Goal: Task Accomplishment & Management: Manage account settings

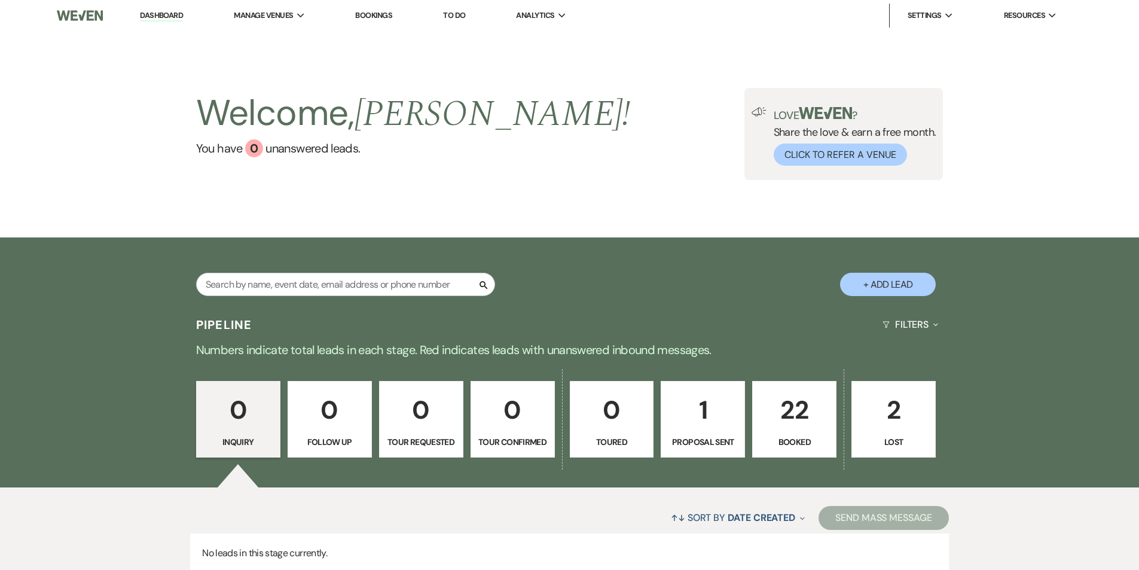
click at [816, 436] on p "Booked" at bounding box center [794, 441] width 69 height 13
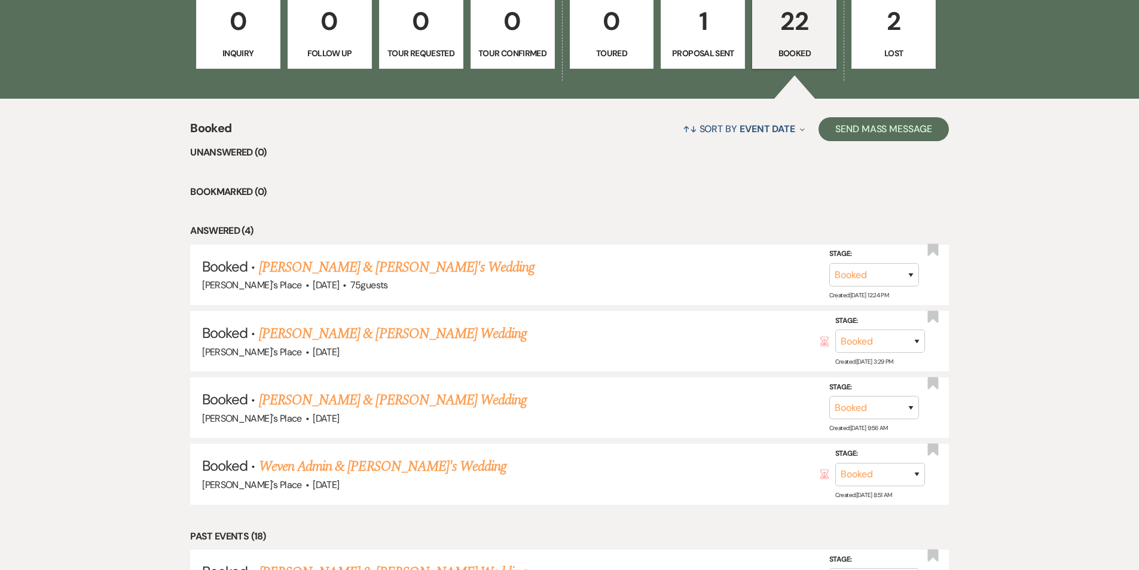
scroll to position [410, 0]
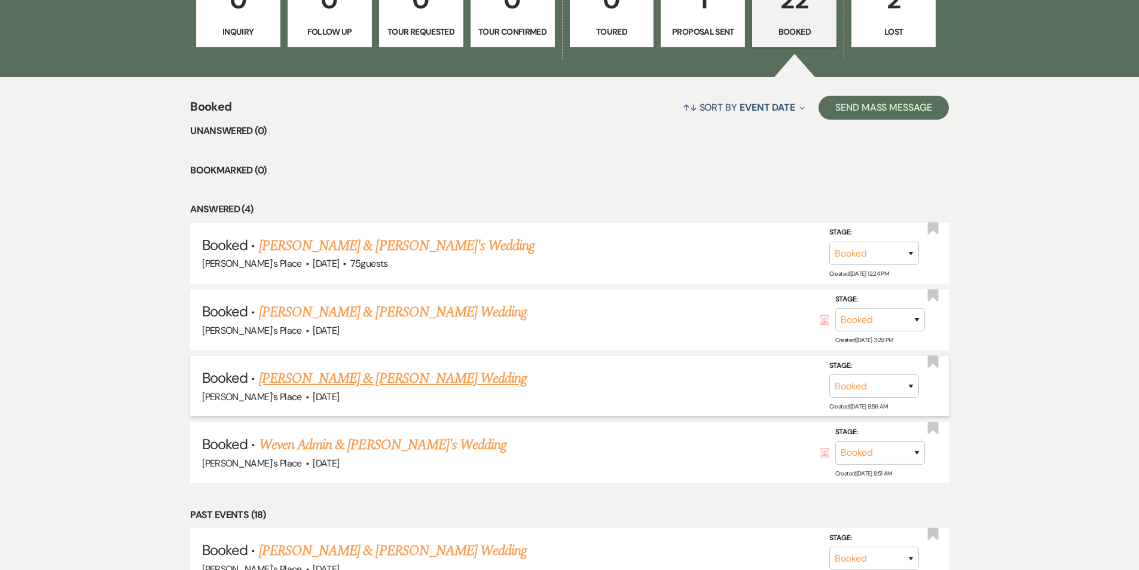
click at [357, 380] on link "[PERSON_NAME] & [PERSON_NAME] Wedding" at bounding box center [393, 379] width 268 height 22
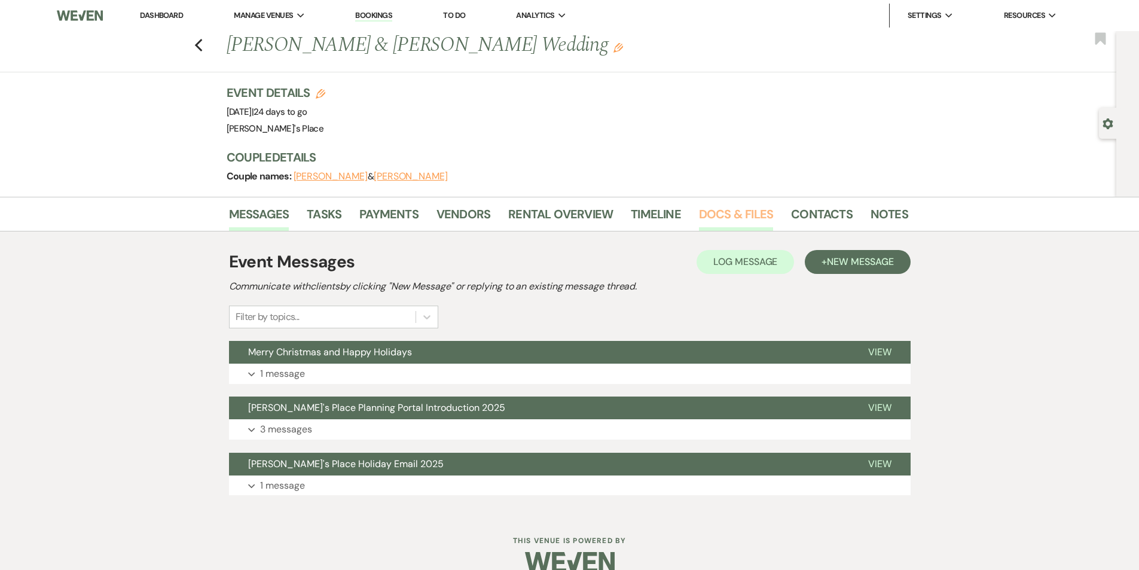
click at [736, 218] on link "Docs & Files" at bounding box center [736, 217] width 74 height 26
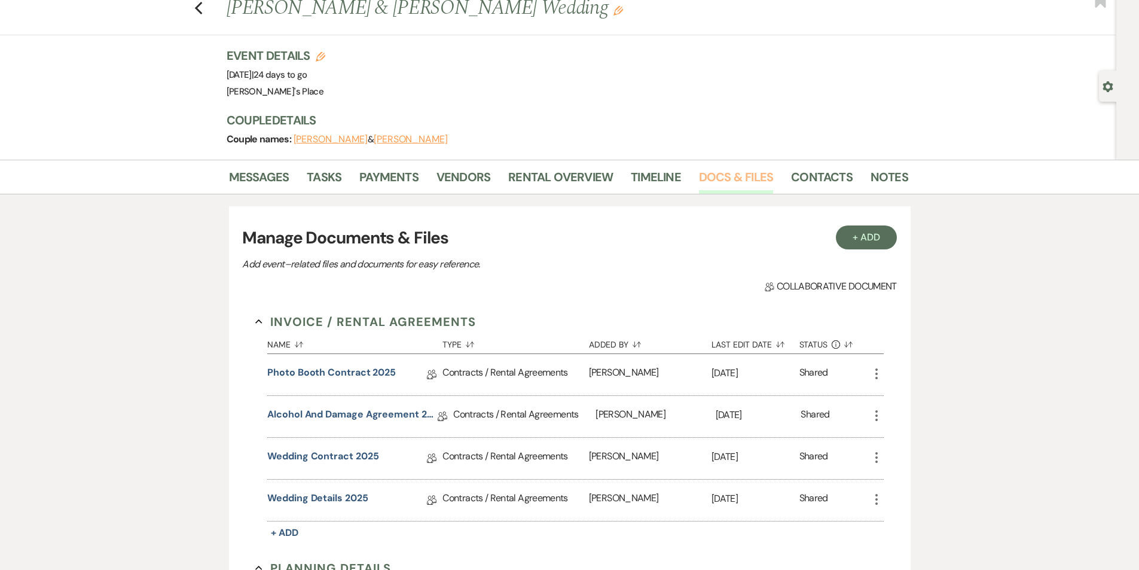
scroll to position [48, 0]
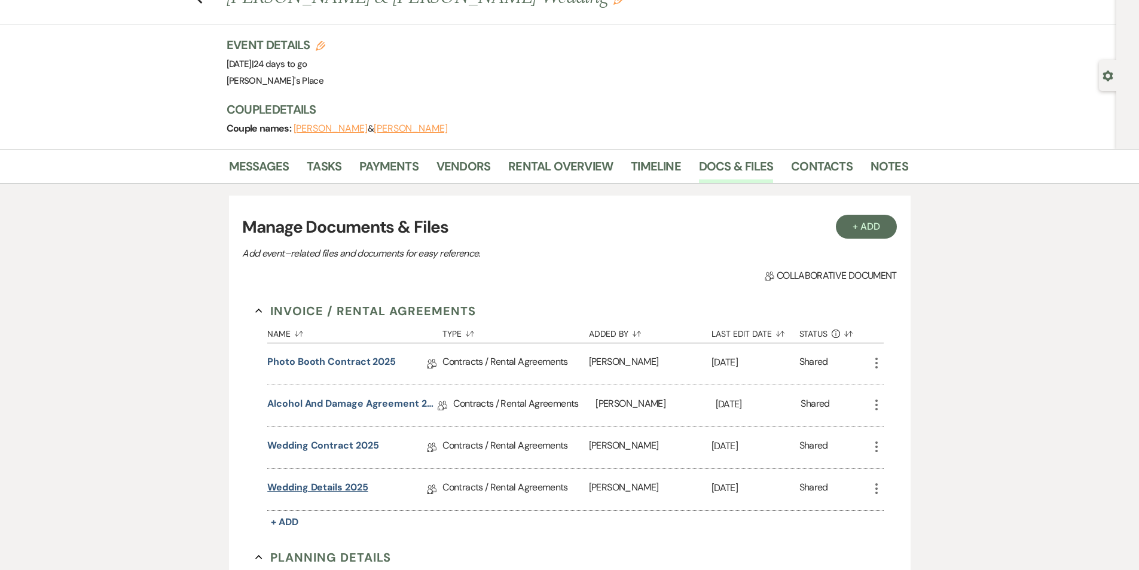
click at [327, 489] on link "Wedding Details 2025" at bounding box center [317, 489] width 100 height 19
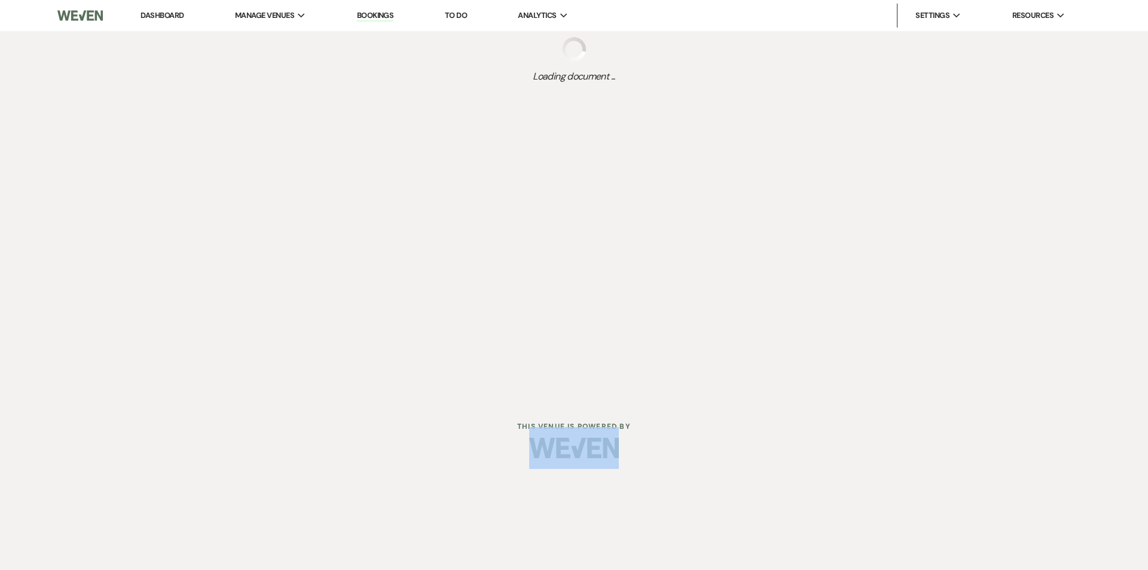
click at [327, 476] on html "Dashboard Manage Venues Expand [PERSON_NAME]'s Place Bookings To Do Analytics E…" at bounding box center [574, 238] width 1148 height 476
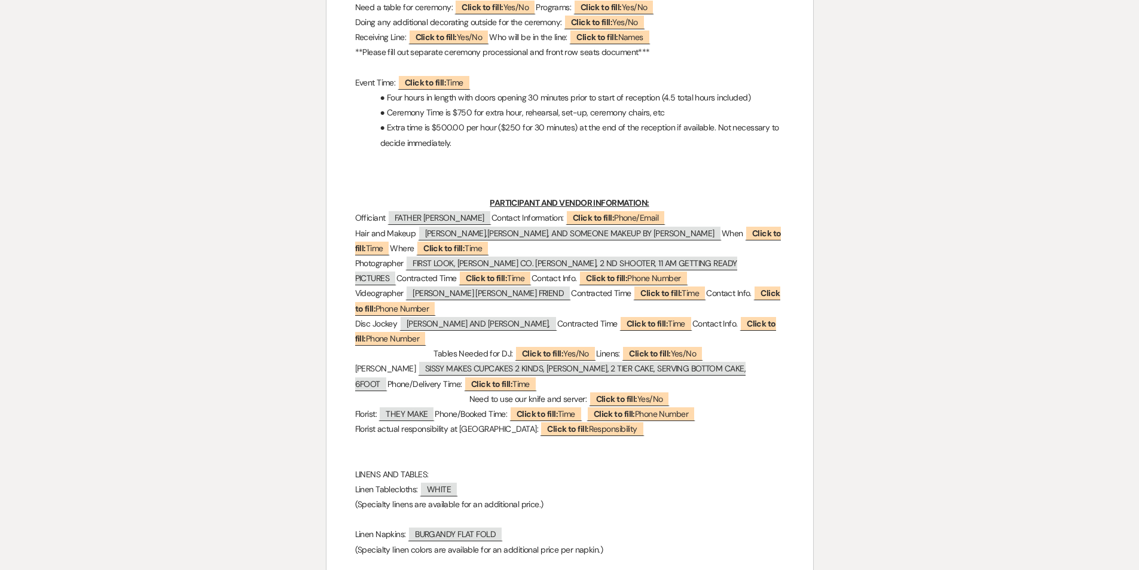
scroll to position [653, 0]
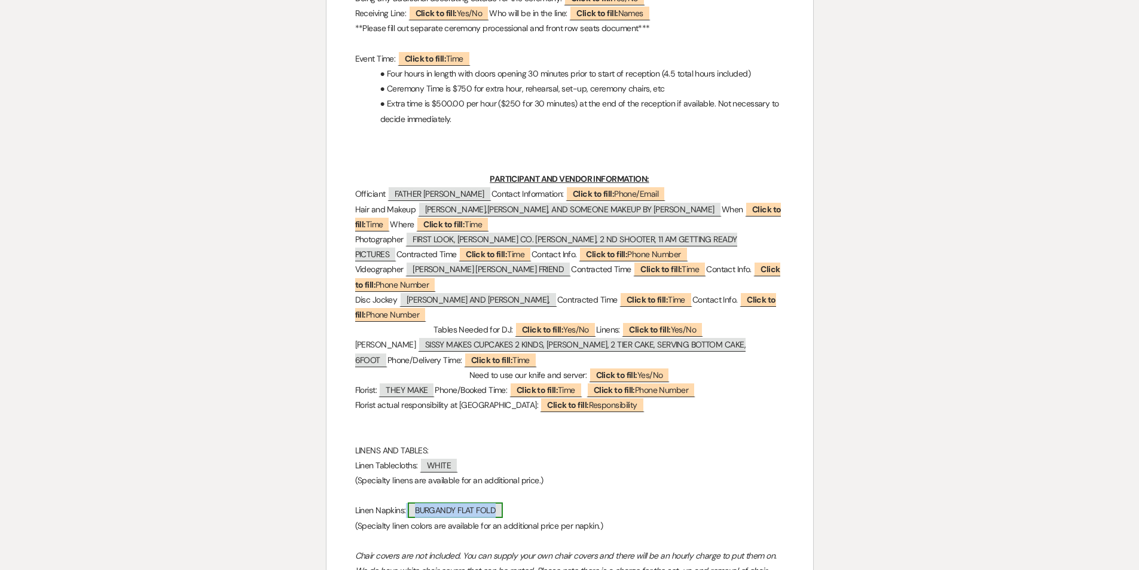
click at [461, 509] on span "BURGANDY FLAT FOLD" at bounding box center [455, 510] width 95 height 16
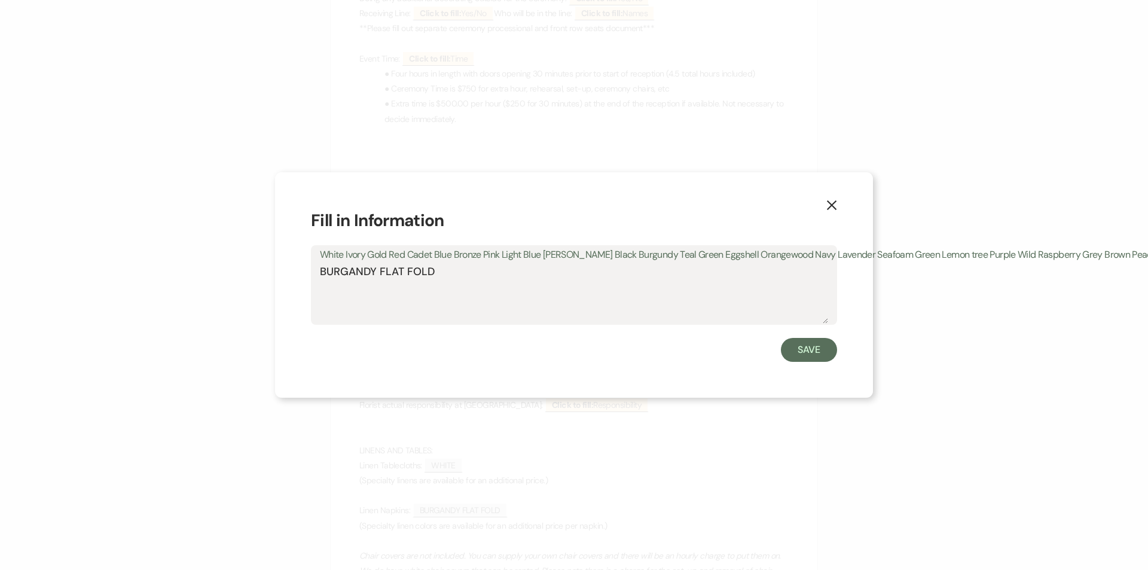
click at [376, 270] on textarea "BURGANDY FLAT FOLD" at bounding box center [574, 294] width 508 height 60
type textarea "BURGANDY and terracotta FLAT FOLD"
click at [807, 348] on button "Save" at bounding box center [809, 350] width 56 height 24
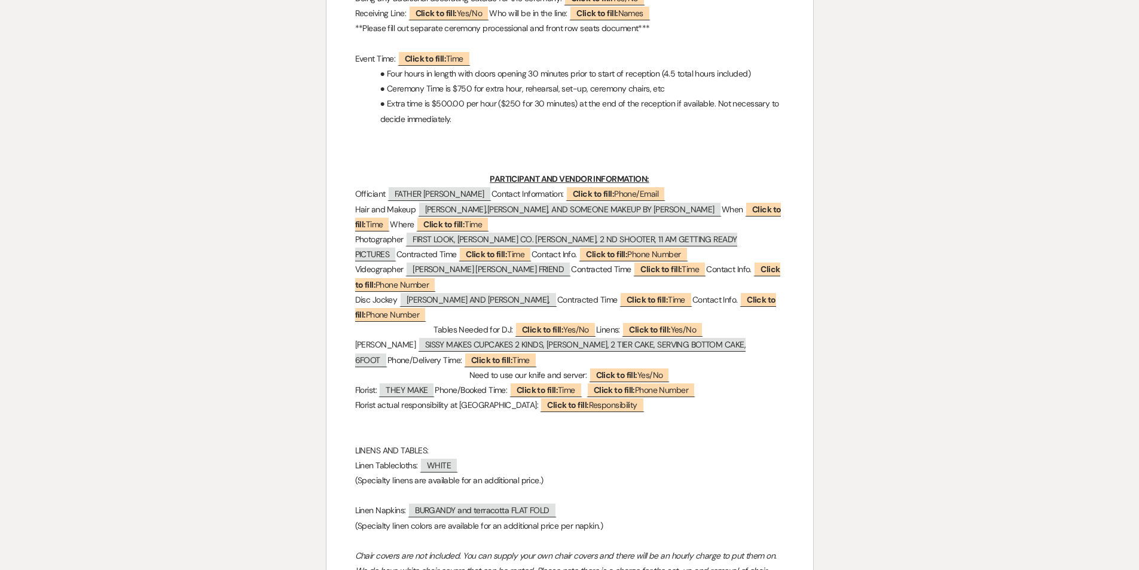
scroll to position [48, 0]
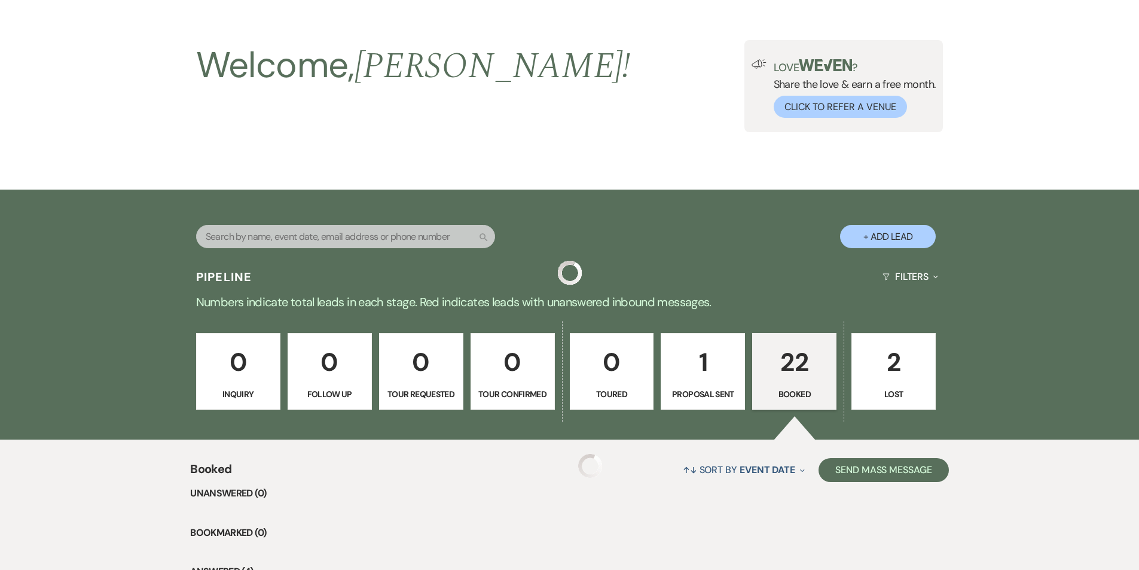
scroll to position [410, 0]
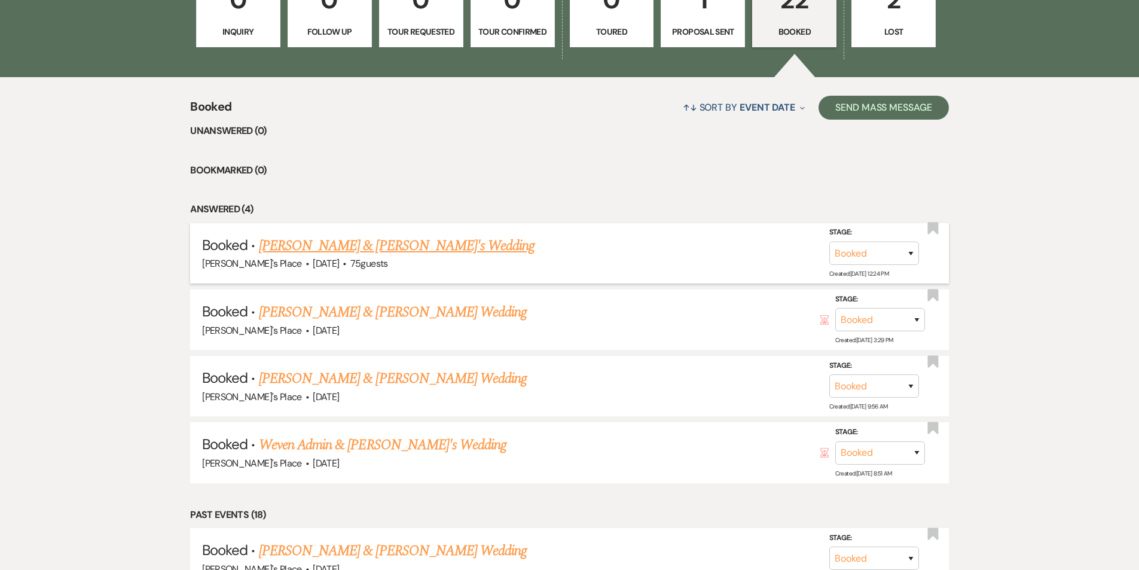
click at [342, 264] on span "·" at bounding box center [344, 264] width 4 height 0
click at [317, 250] on link "[PERSON_NAME] & [PERSON_NAME]'s Wedding" at bounding box center [397, 246] width 276 height 22
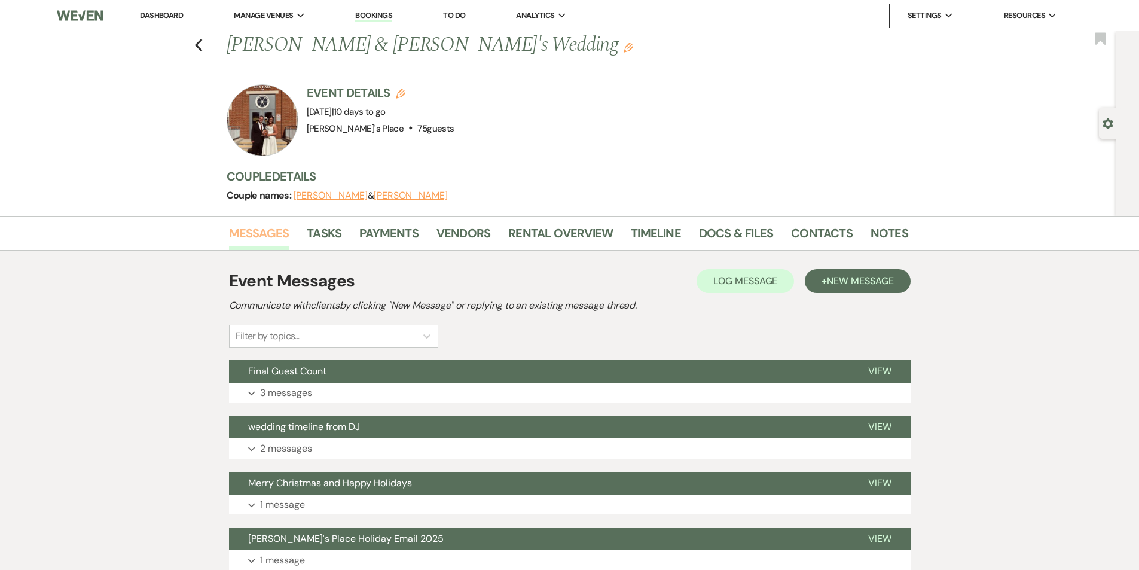
click at [267, 230] on link "Messages" at bounding box center [259, 237] width 60 height 26
click at [308, 390] on p "3 messages" at bounding box center [286, 393] width 52 height 16
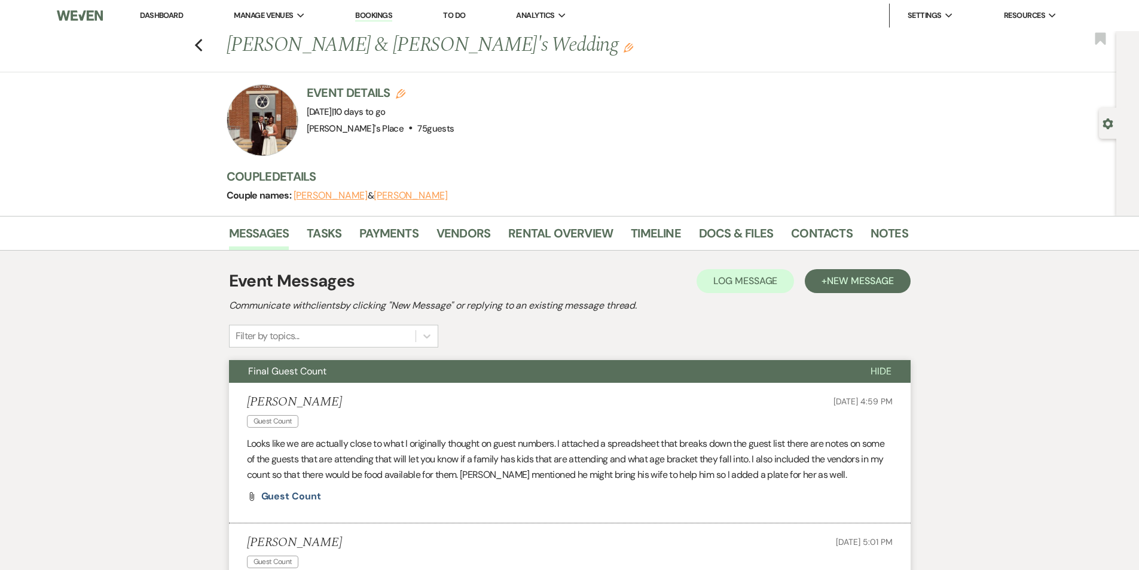
click at [285, 501] on li "[PERSON_NAME] Count [DATE] 4:59 PM Looks like we are actually close to what I o…" at bounding box center [569, 453] width 681 height 140
click at [284, 501] on li "[PERSON_NAME] Count [DATE] 4:59 PM Looks like we are actually close to what I o…" at bounding box center [569, 453] width 681 height 140
click at [280, 490] on li "[PERSON_NAME] Count [DATE] 4:59 PM Looks like we are actually close to what I o…" at bounding box center [569, 453] width 681 height 140
click at [280, 495] on span "Guest Count" at bounding box center [291, 496] width 60 height 13
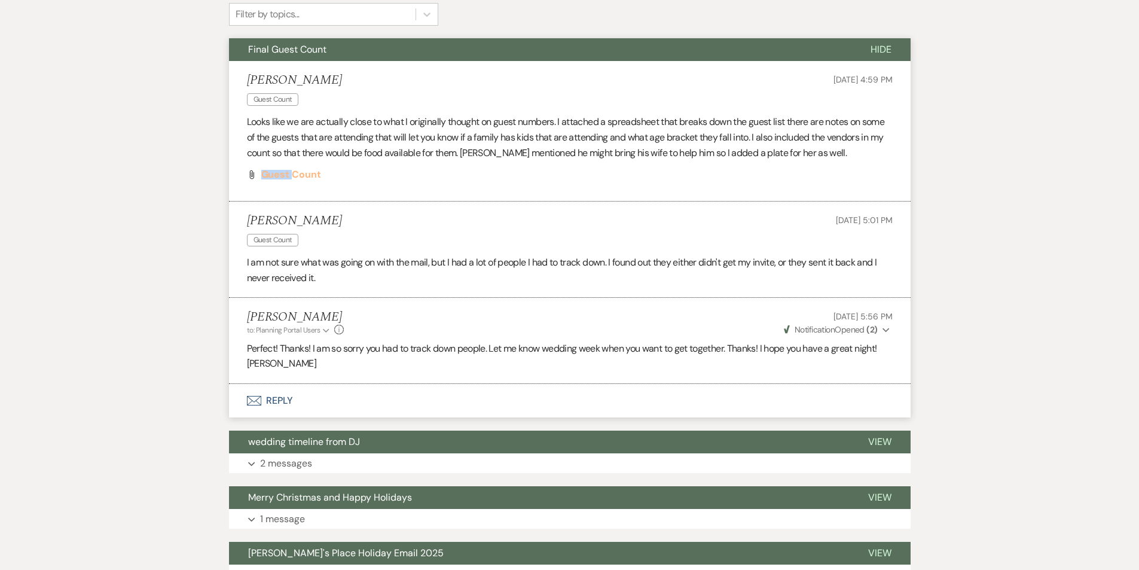
scroll to position [326, 0]
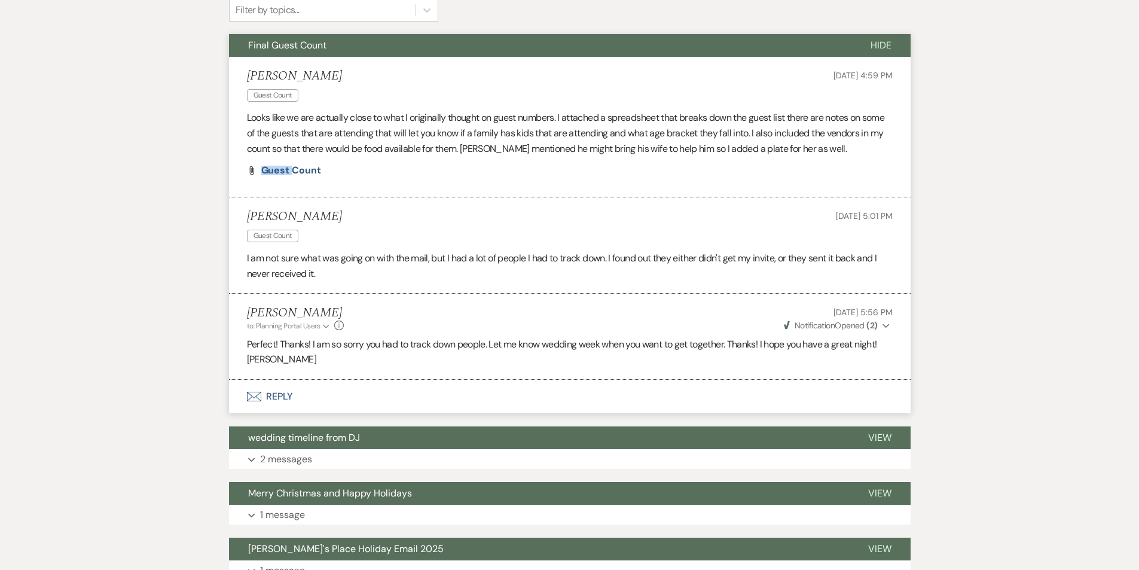
click at [270, 400] on button "Envelope Reply" at bounding box center [569, 396] width 681 height 33
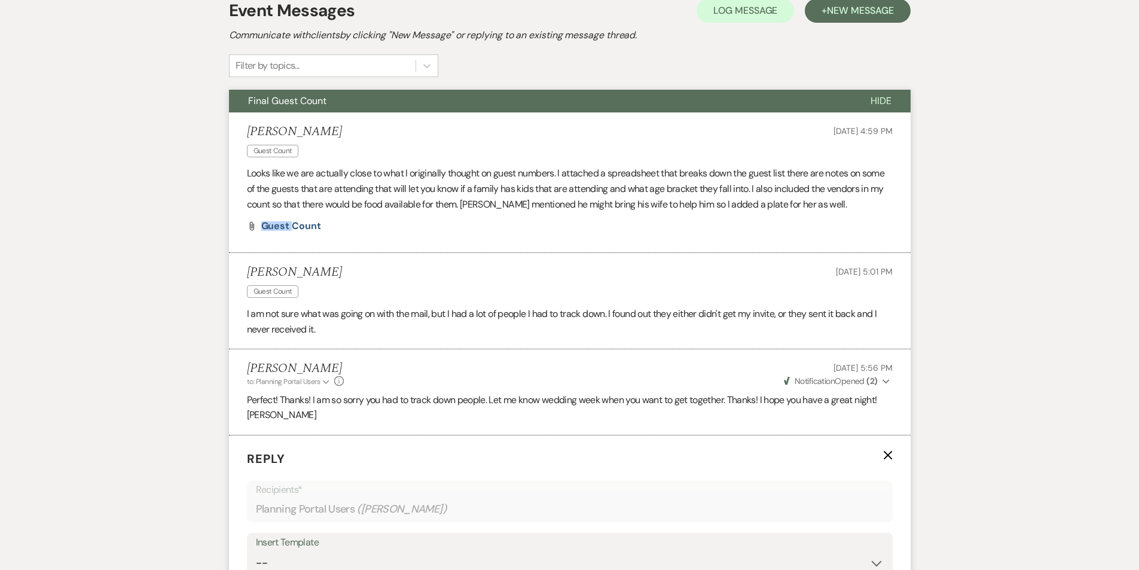
scroll to position [253, 0]
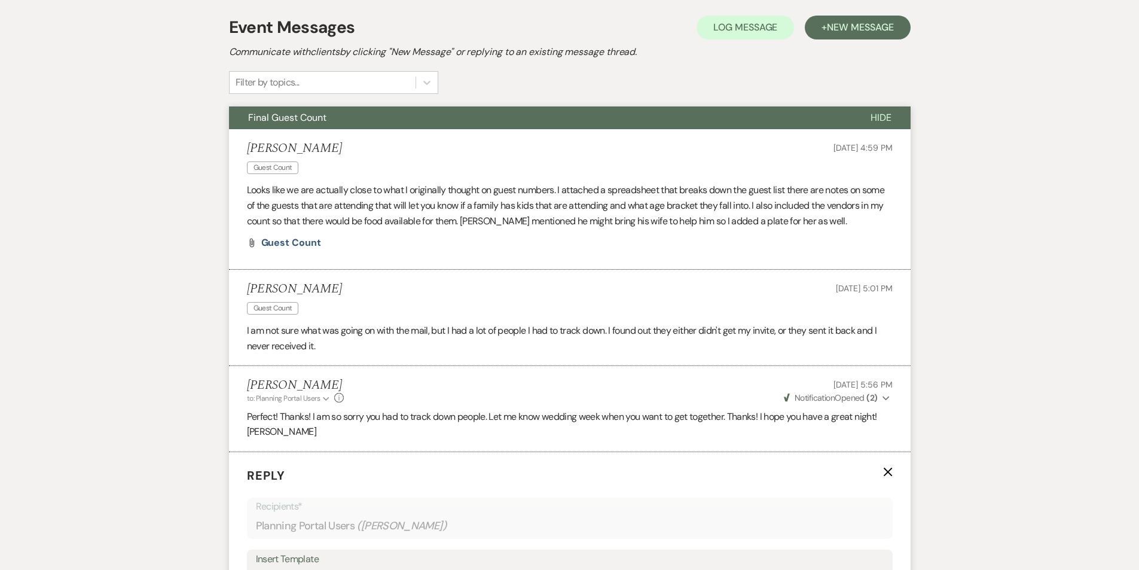
click at [280, 172] on span "Guest Count" at bounding box center [273, 167] width 52 height 13
click at [295, 240] on span "Guest Count" at bounding box center [291, 242] width 60 height 13
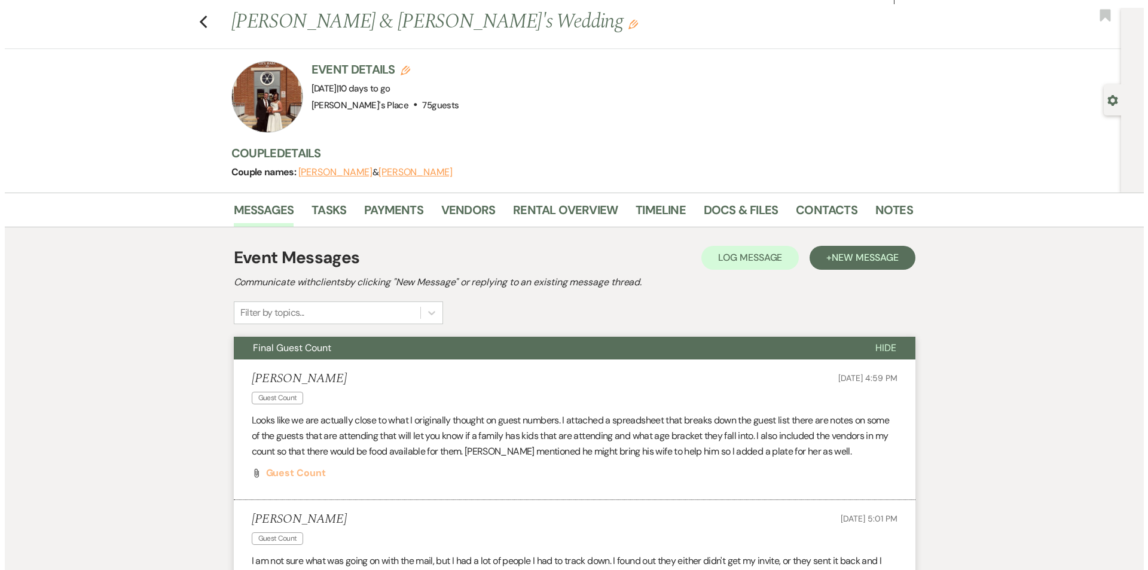
scroll to position [10, 0]
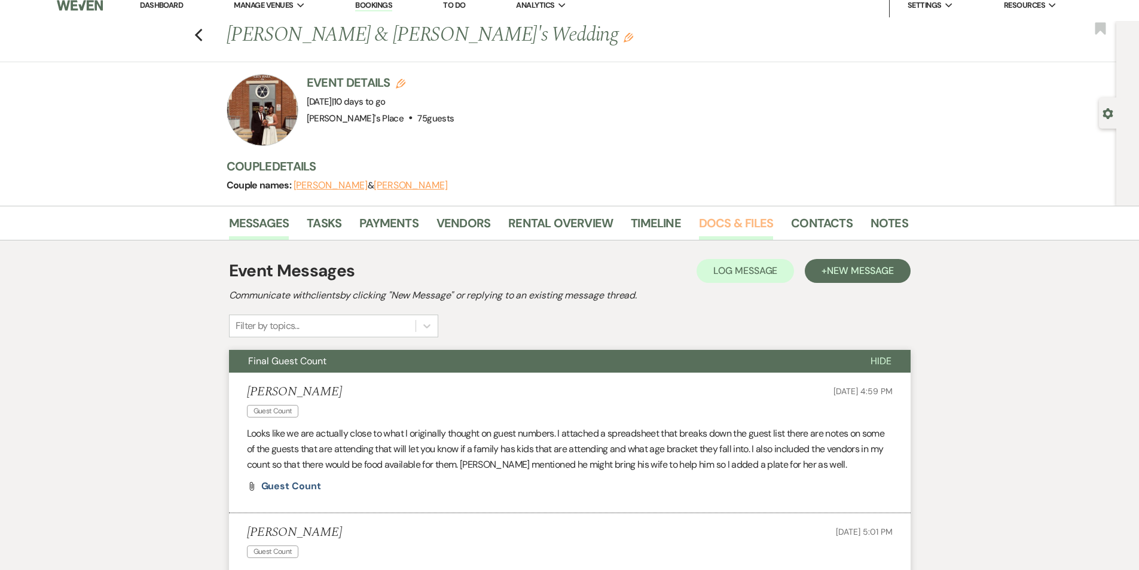
click at [752, 225] on link "Docs & Files" at bounding box center [736, 226] width 74 height 26
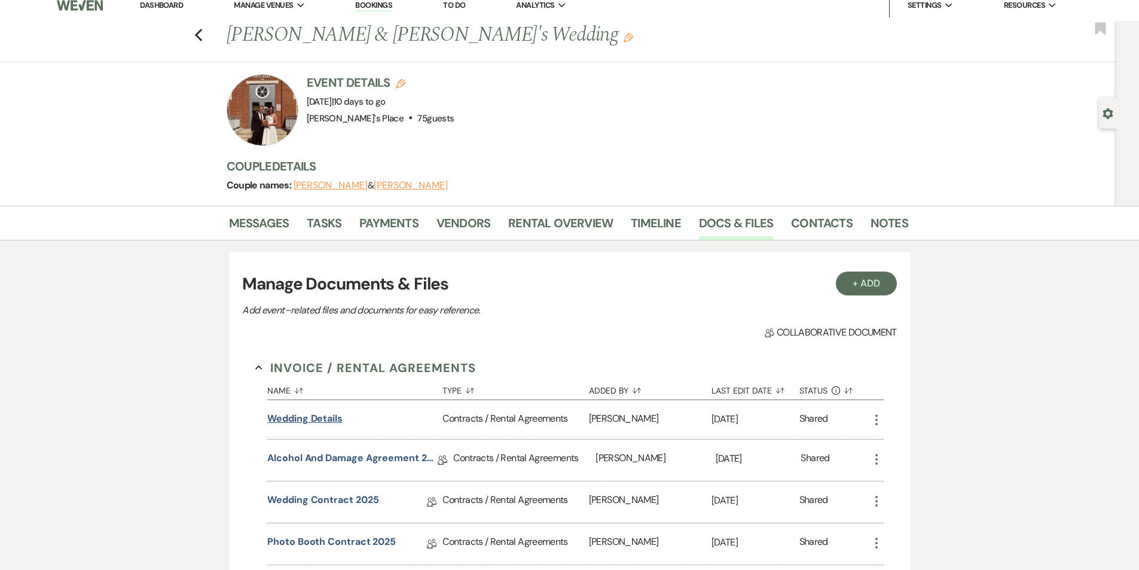
click at [311, 417] on button "Wedding Details" at bounding box center [304, 418] width 75 height 14
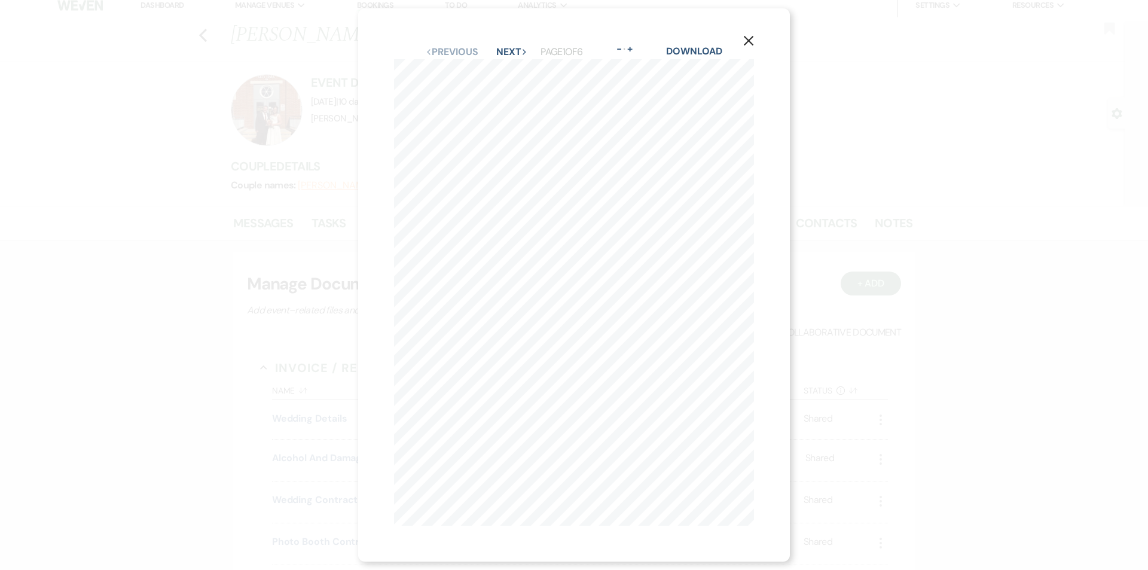
click at [749, 524] on div at bounding box center [574, 292] width 360 height 466
click at [499, 47] on button "Next Next" at bounding box center [511, 52] width 31 height 10
click at [499, 47] on button "Next Next" at bounding box center [510, 52] width 31 height 10
click at [368, 282] on div "X Previous Previous Next Next Page 3 of 6 - Zoom + Download" at bounding box center [574, 284] width 432 height 553
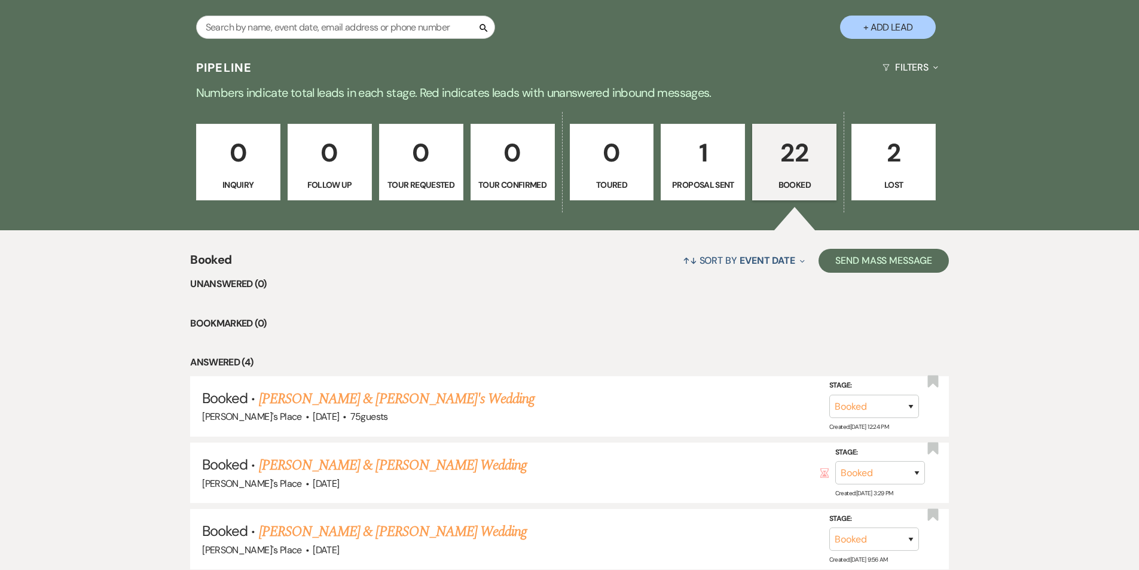
scroll to position [79, 0]
